Goal: Task Accomplishment & Management: Use online tool/utility

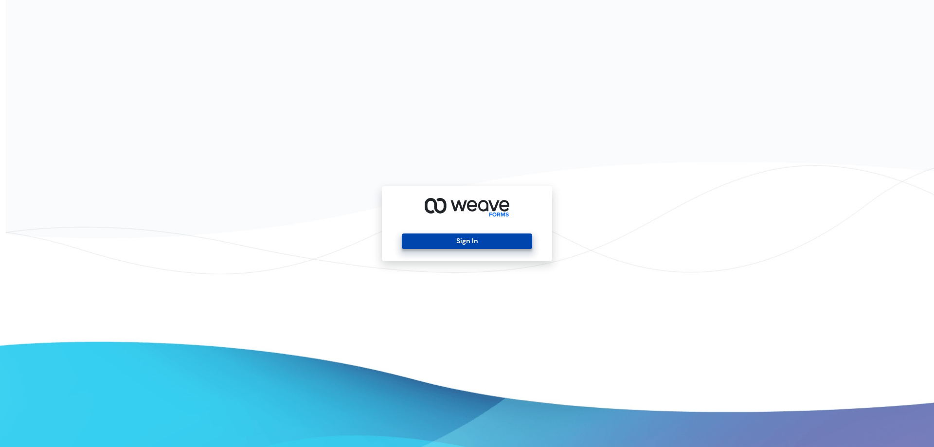
click at [444, 240] on button "Sign In" at bounding box center [467, 242] width 130 height 16
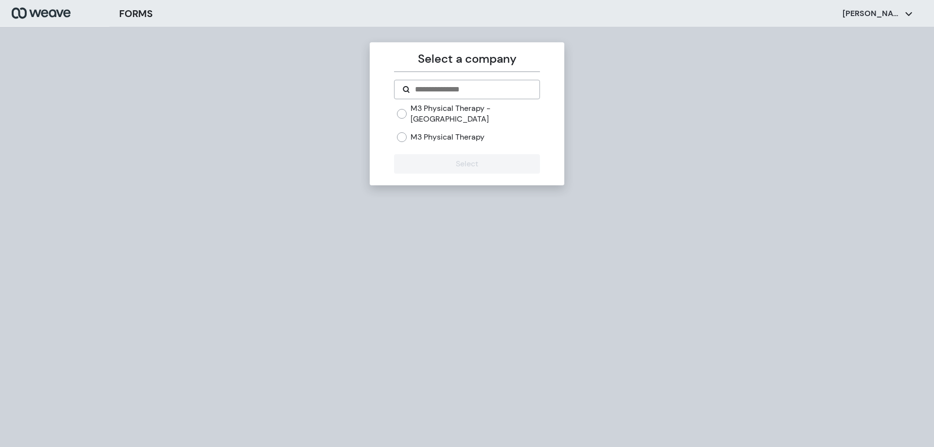
click at [435, 120] on div "M3 Physical Therapy - [GEOGRAPHIC_DATA] M3 Physical Therapy" at bounding box center [468, 122] width 143 height 39
click at [436, 132] on label "M3 Physical Therapy" at bounding box center [448, 137] width 74 height 11
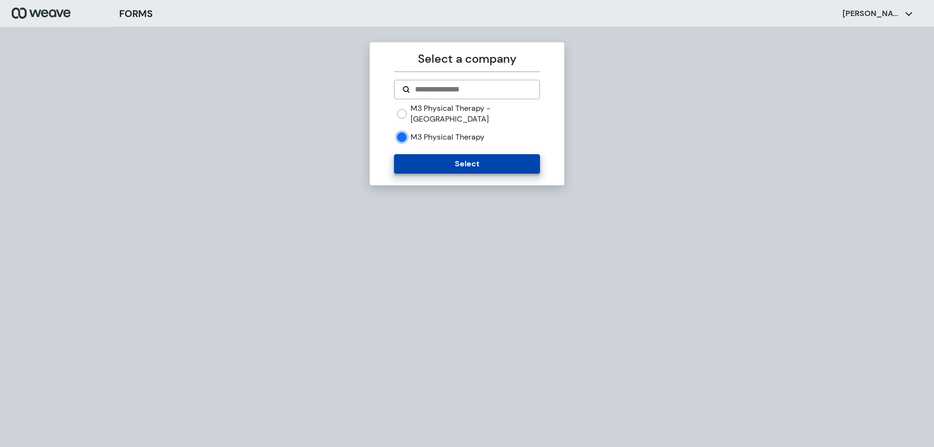
click at [444, 154] on button "Select" at bounding box center [466, 163] width 145 height 19
